Goal: Task Accomplishment & Management: Use online tool/utility

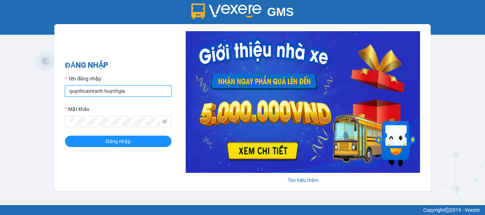
click at [139, 90] on input "quynhcamranh.huynhgia" at bounding box center [118, 91] width 106 height 11
type input "hongcr.huynhgia"
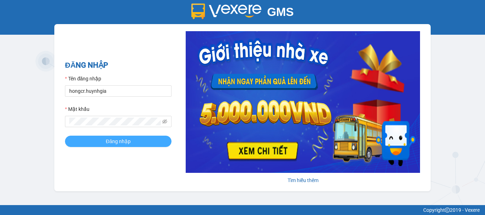
click at [133, 145] on button "Đăng nhập" at bounding box center [118, 141] width 106 height 11
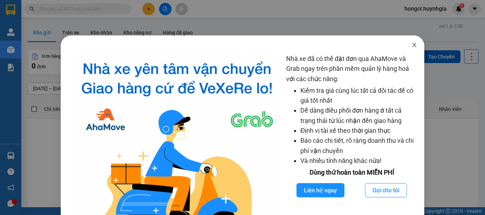
click at [412, 46] on icon "close" at bounding box center [414, 45] width 4 height 4
